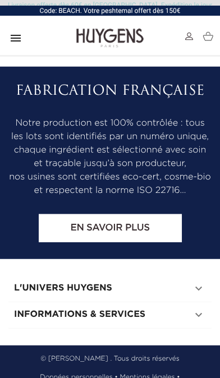
scroll to position [4396, 0]
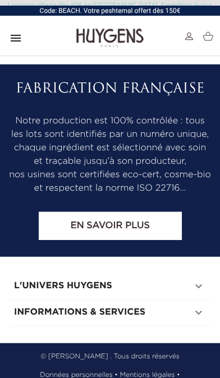
click at [168, 327] on div "Informations & Services  " at bounding box center [109, 313] width 203 height 26
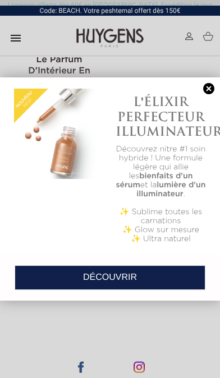
scroll to position [3681, 0]
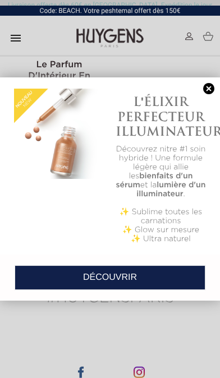
click at [208, 85] on link at bounding box center [209, 89] width 16 height 12
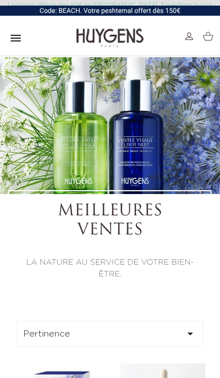
scroll to position [0, 0]
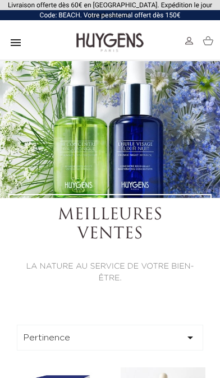
click at [14, 37] on icon "" at bounding box center [15, 42] width 13 height 13
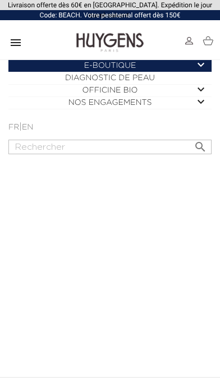
click at [201, 62] on icon "" at bounding box center [200, 64] width 13 height 13
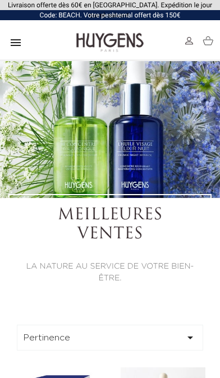
click at [19, 38] on icon "" at bounding box center [15, 42] width 13 height 13
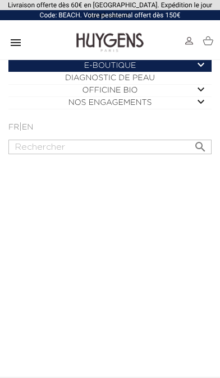
click at [203, 67] on icon "" at bounding box center [200, 64] width 13 height 13
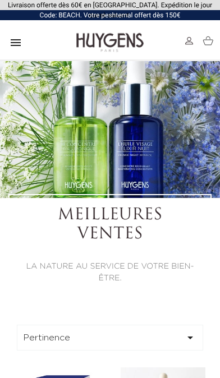
click at [21, 33] on div "" at bounding box center [15, 43] width 13 height 28
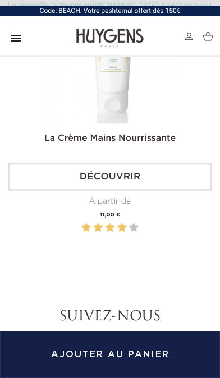
scroll to position [1547, 0]
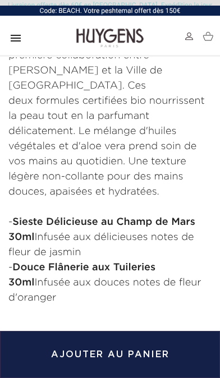
scroll to position [637, 0]
